Goal: Transaction & Acquisition: Subscribe to service/newsletter

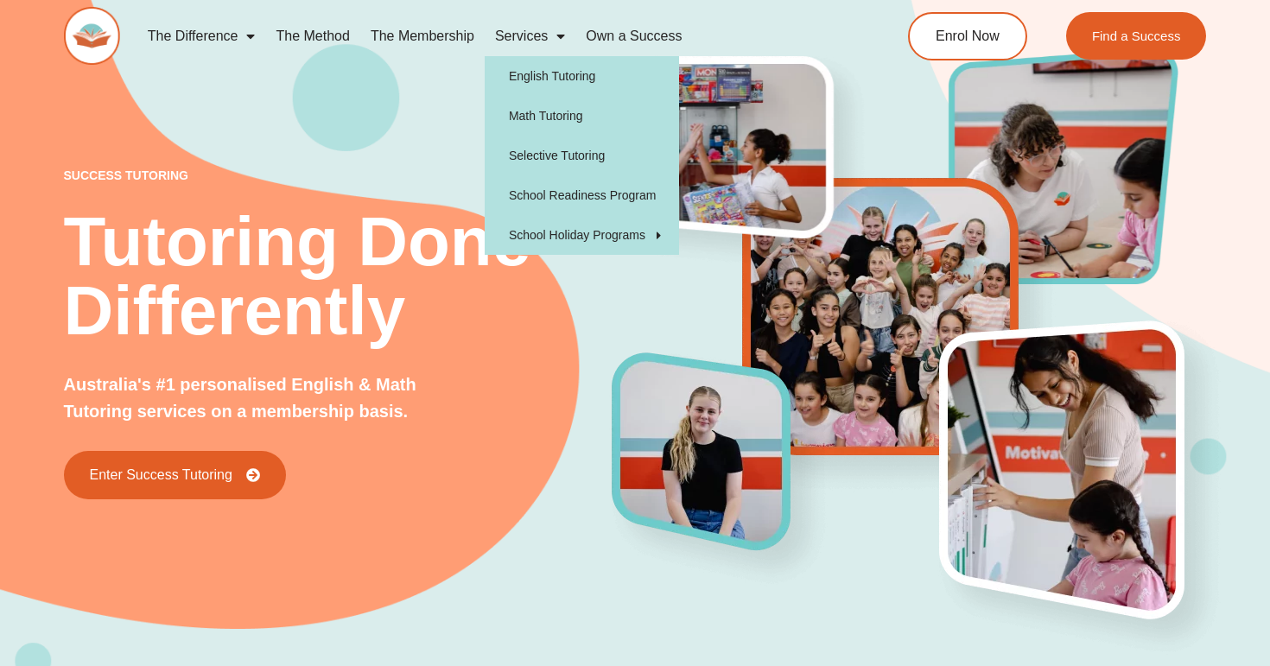
click at [519, 39] on link "Services" at bounding box center [530, 36] width 91 height 40
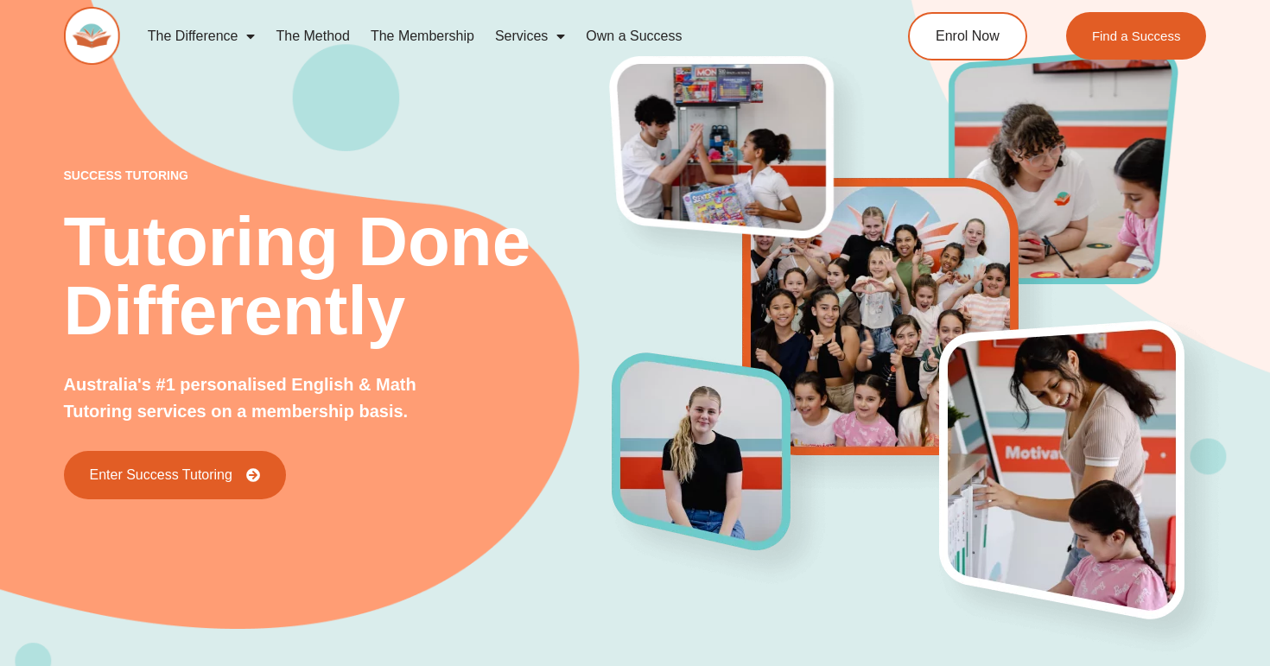
click at [427, 37] on link "The Membership" at bounding box center [422, 36] width 124 height 40
